Goal: Answer question/provide support

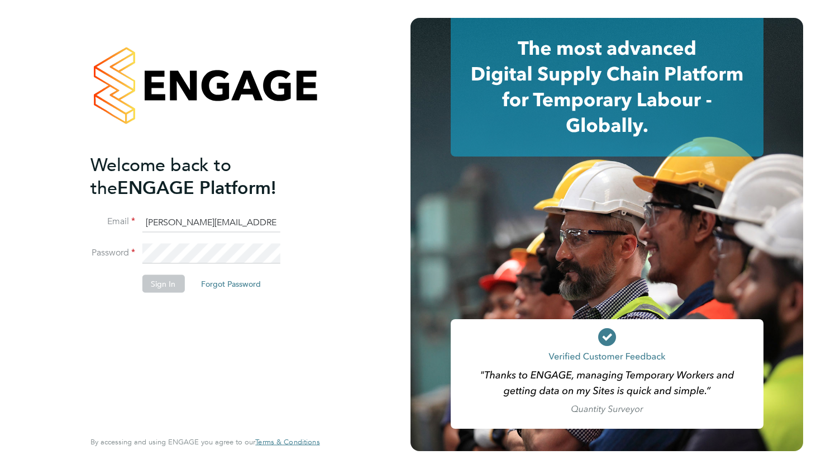
type input "[PERSON_NAME][EMAIL_ADDRESS][PERSON_NAME][DOMAIN_NAME]"
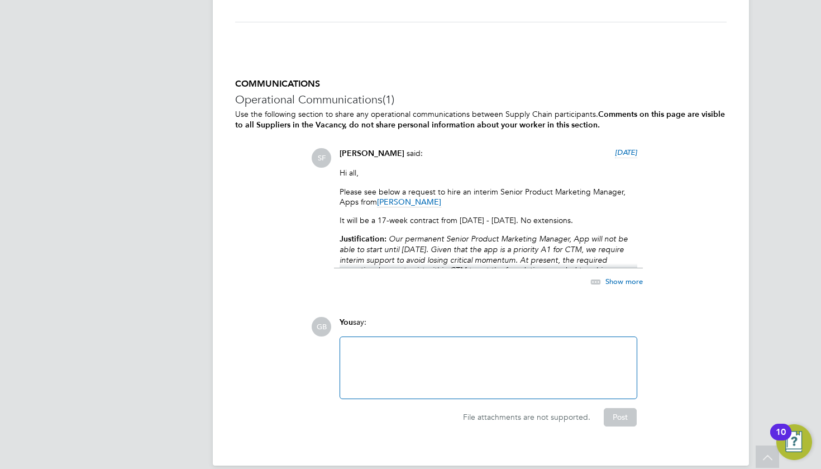
scroll to position [1157, 0]
click at [454, 379] on div at bounding box center [488, 368] width 297 height 61
click at [448, 366] on div at bounding box center [488, 368] width 283 height 48
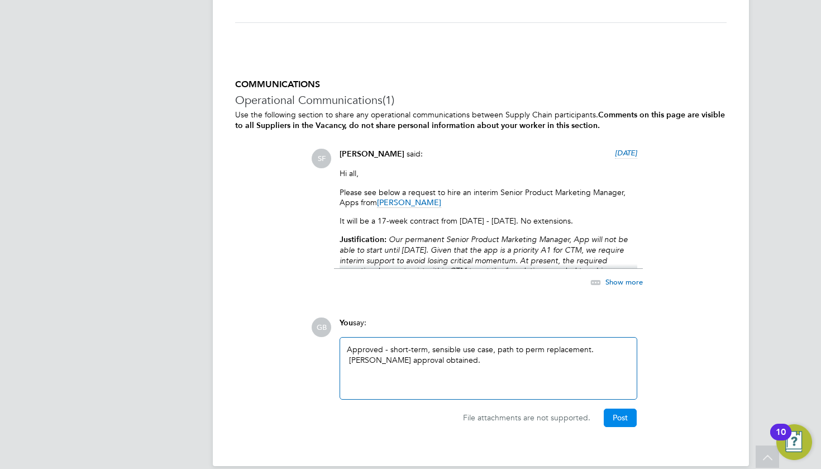
click at [621, 411] on button "Post" at bounding box center [620, 417] width 33 height 18
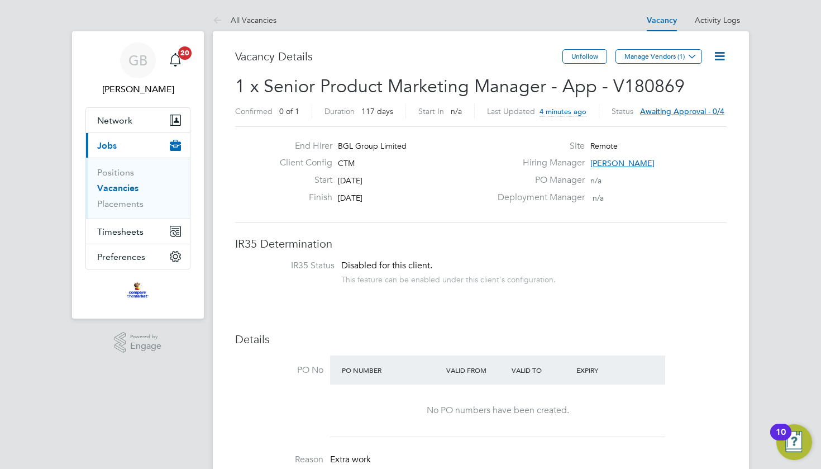
scroll to position [0, 0]
click at [674, 108] on span "Awaiting approval - 0/4" at bounding box center [682, 111] width 84 height 10
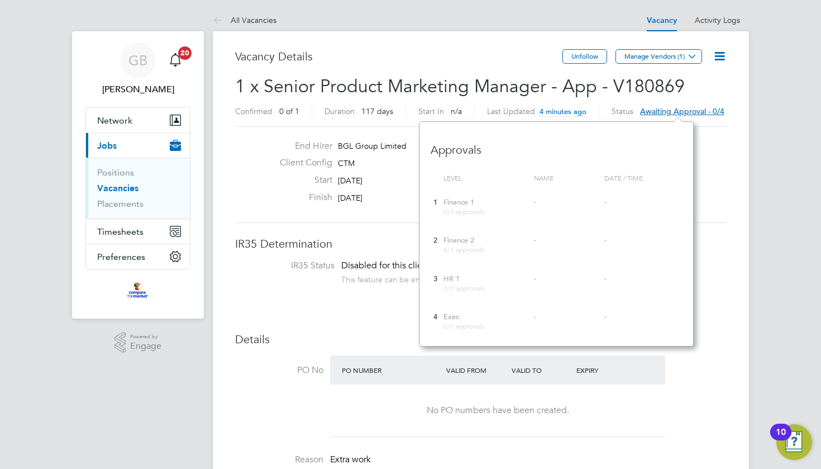
click at [562, 212] on div "-" at bounding box center [566, 202] width 70 height 21
click at [403, 198] on div "Finish [DATE]" at bounding box center [381, 200] width 220 height 17
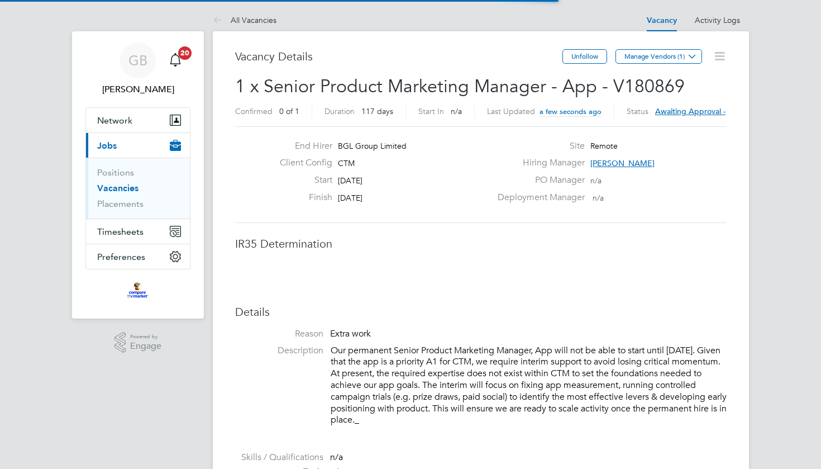
scroll to position [20, 174]
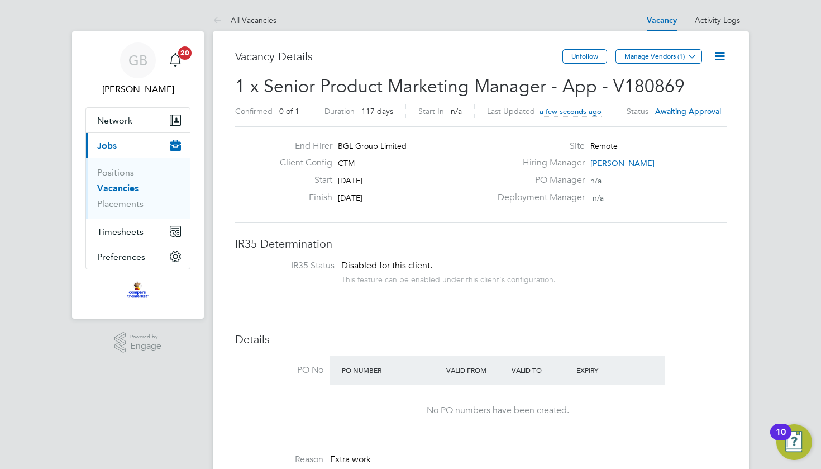
click at [701, 108] on span "Awaiting approval - 1/4" at bounding box center [697, 111] width 84 height 10
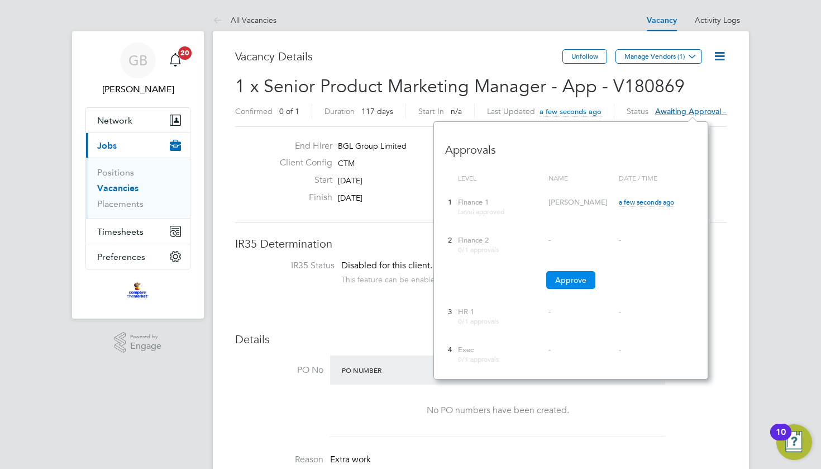
click at [564, 278] on button "Approve" at bounding box center [571, 280] width 49 height 18
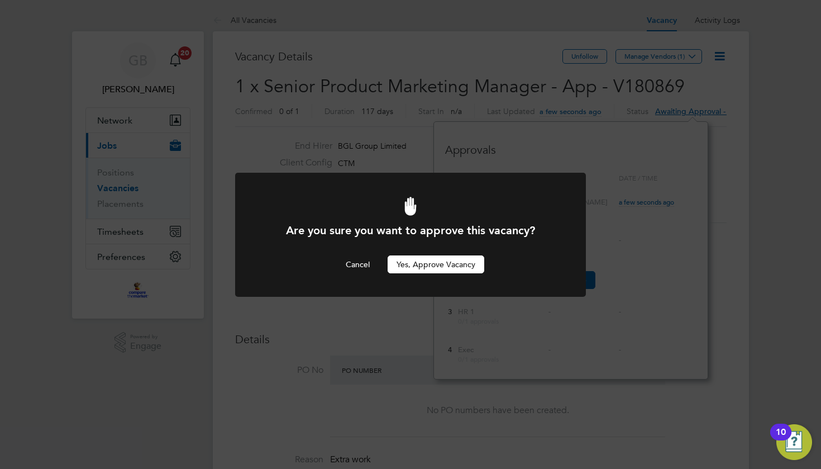
click at [426, 260] on button "Yes, Approve Vacancy" at bounding box center [436, 264] width 97 height 18
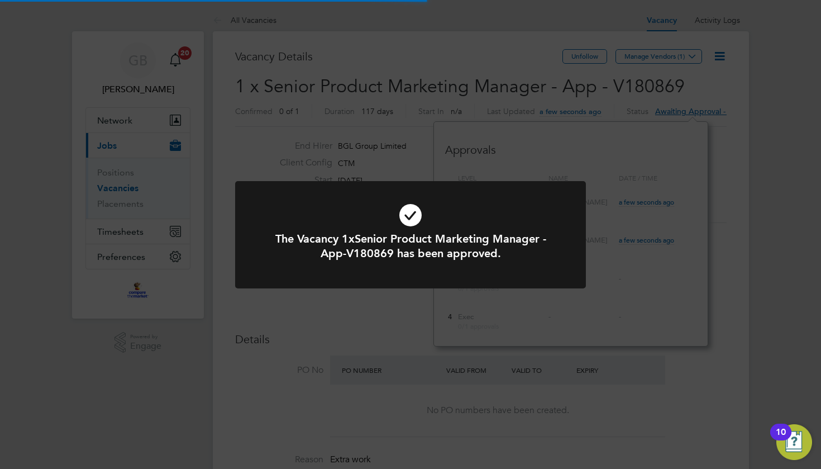
scroll to position [20, 174]
